Goal: Task Accomplishment & Management: Use online tool/utility

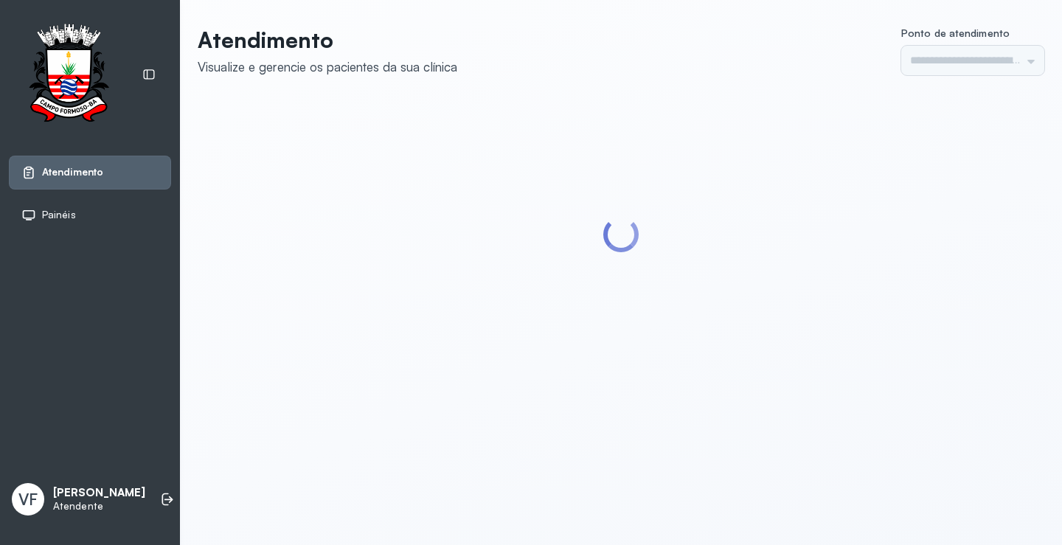
type input "*********"
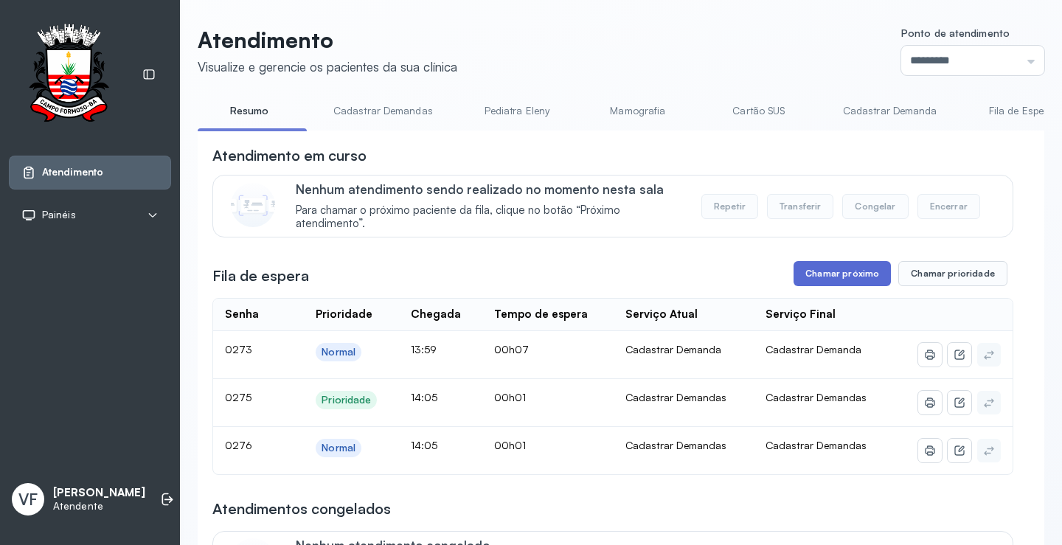
click at [847, 281] on button "Chamar próximo" at bounding box center [841, 273] width 97 height 25
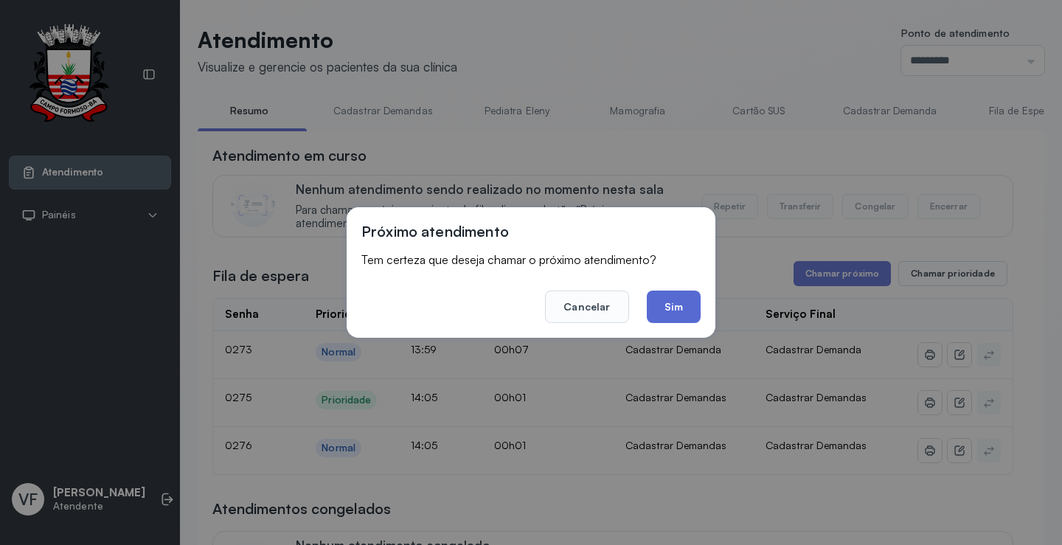
click at [670, 303] on button "Sim" at bounding box center [674, 307] width 54 height 32
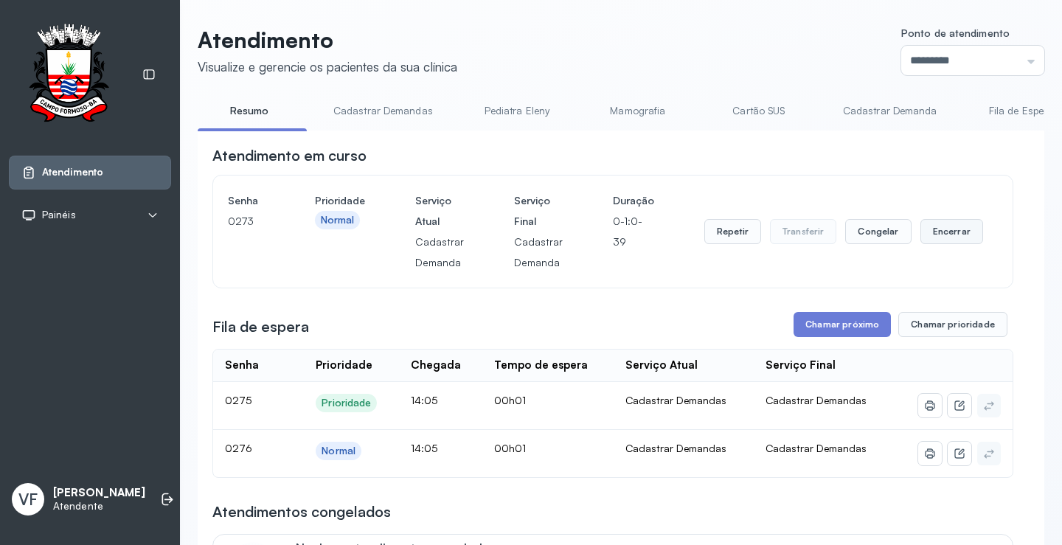
click at [946, 232] on button "Encerrar" at bounding box center [951, 231] width 63 height 25
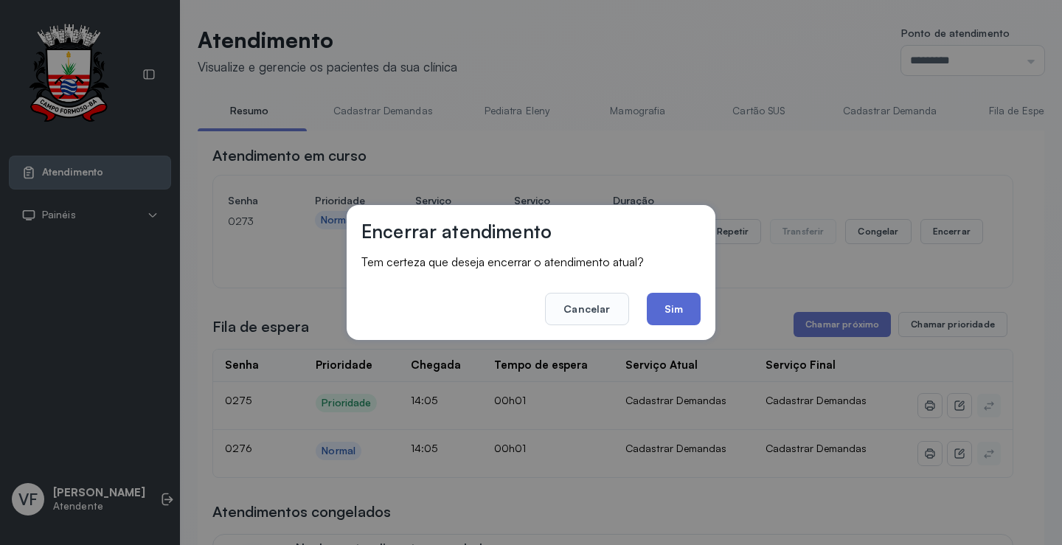
click at [672, 305] on button "Sim" at bounding box center [674, 309] width 54 height 32
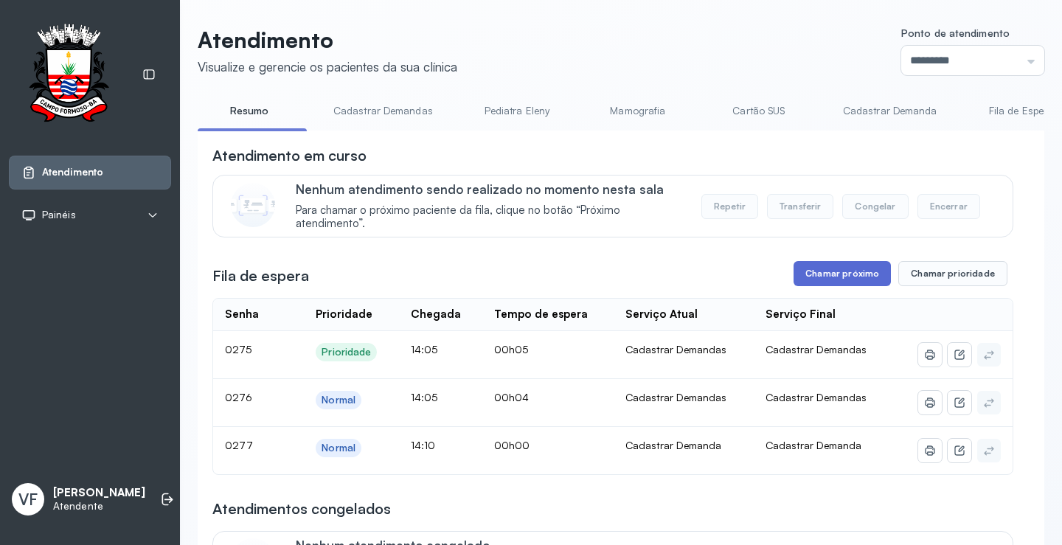
drag, startPoint x: 824, startPoint y: 279, endPoint x: 827, endPoint y: 271, distance: 8.6
click at [827, 271] on button "Chamar próximo" at bounding box center [841, 273] width 97 height 25
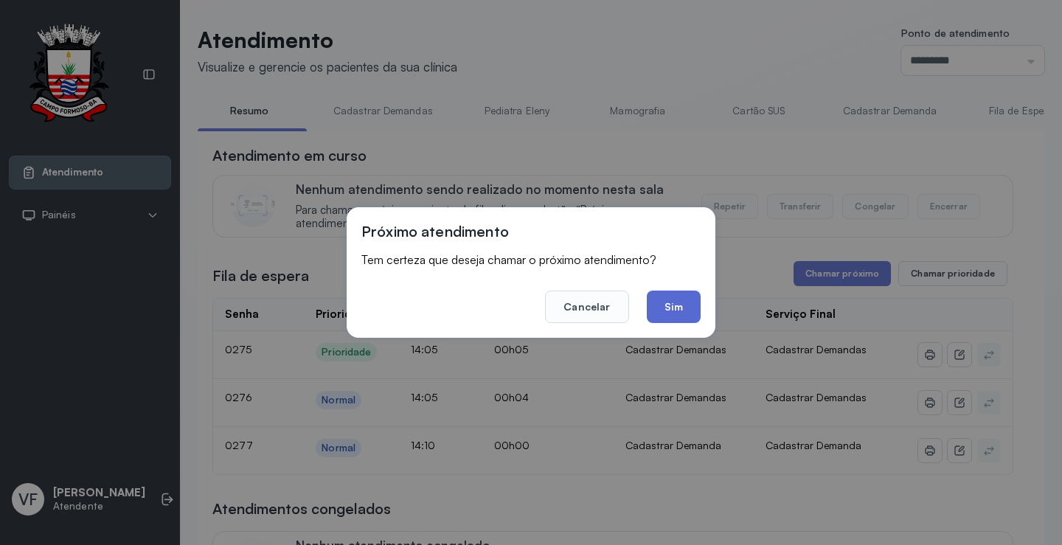
click at [662, 301] on button "Sim" at bounding box center [674, 307] width 54 height 32
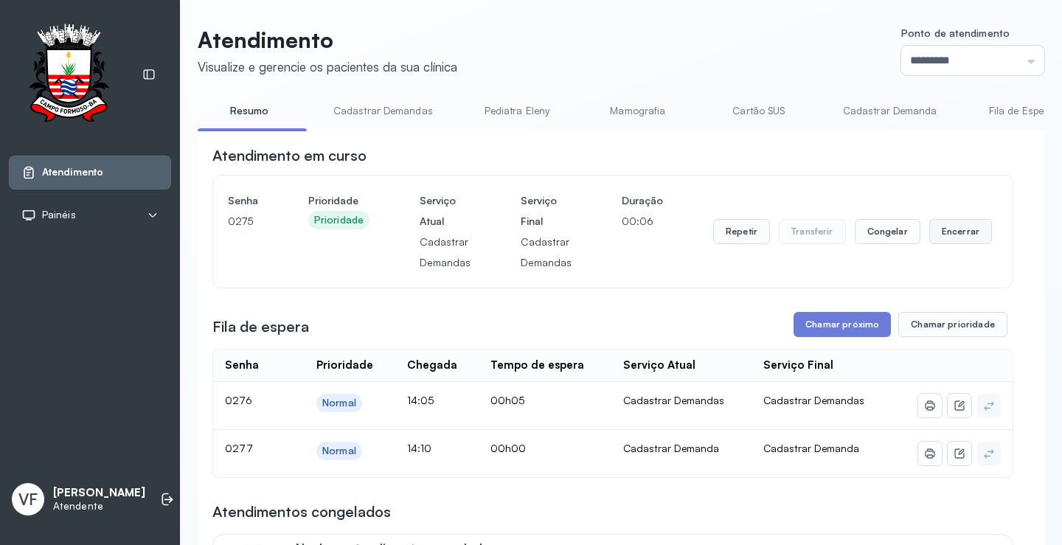
click at [953, 232] on button "Encerrar" at bounding box center [960, 231] width 63 height 25
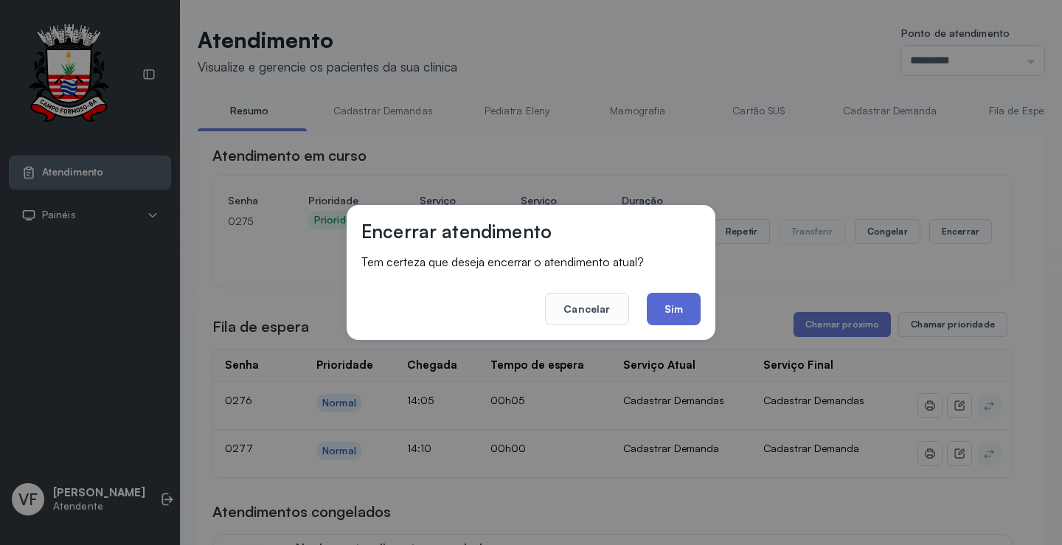
click at [665, 307] on button "Sim" at bounding box center [674, 309] width 54 height 32
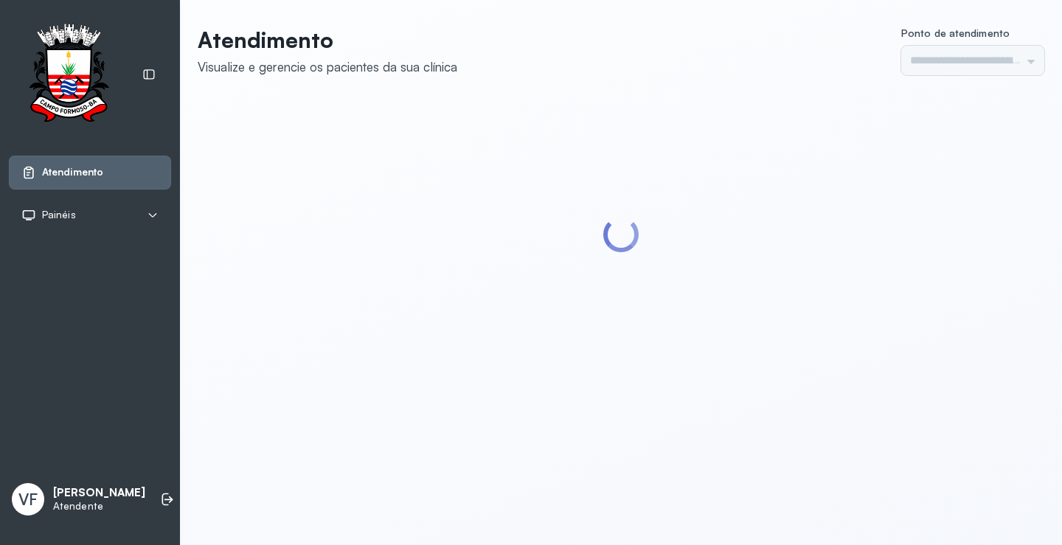
type input "*********"
